Goal: Task Accomplishment & Management: Use online tool/utility

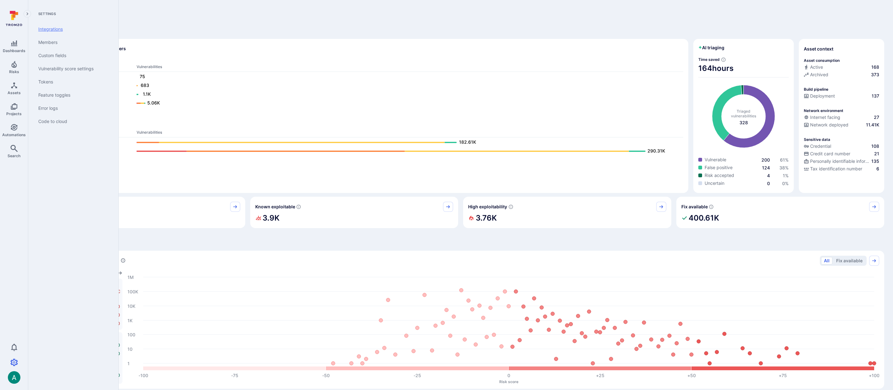
click at [68, 30] on link "Integrations" at bounding box center [72, 29] width 78 height 13
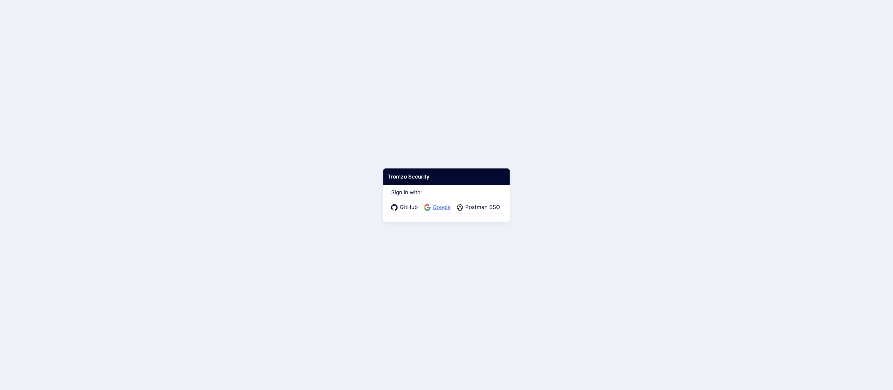
click at [439, 205] on span "Google" at bounding box center [442, 208] width 22 height 8
